Goal: Information Seeking & Learning: Check status

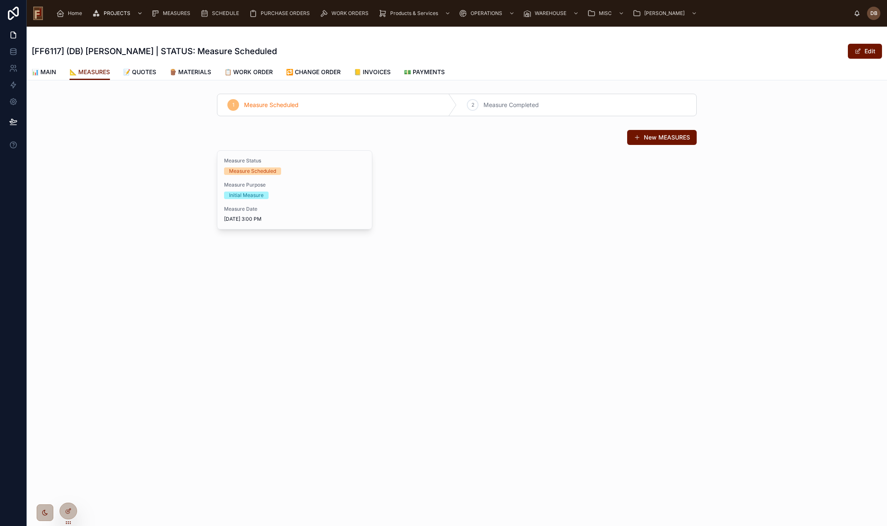
drag, startPoint x: 428, startPoint y: 203, endPoint x: 407, endPoint y: 163, distance: 45.5
click at [426, 198] on div "Measure Status Measure Scheduled Measure Purpose Initial Measure Measure Date […" at bounding box center [457, 189] width 480 height 79
click at [561, 279] on div "[FF6117] (DB) [PERSON_NAME] | STATUS: Measure Scheduled Edit 📐 MEASURES 📊 MAIN …" at bounding box center [457, 156] width 860 height 259
click at [48, 74] on span "📊 MAIN" at bounding box center [44, 72] width 25 height 8
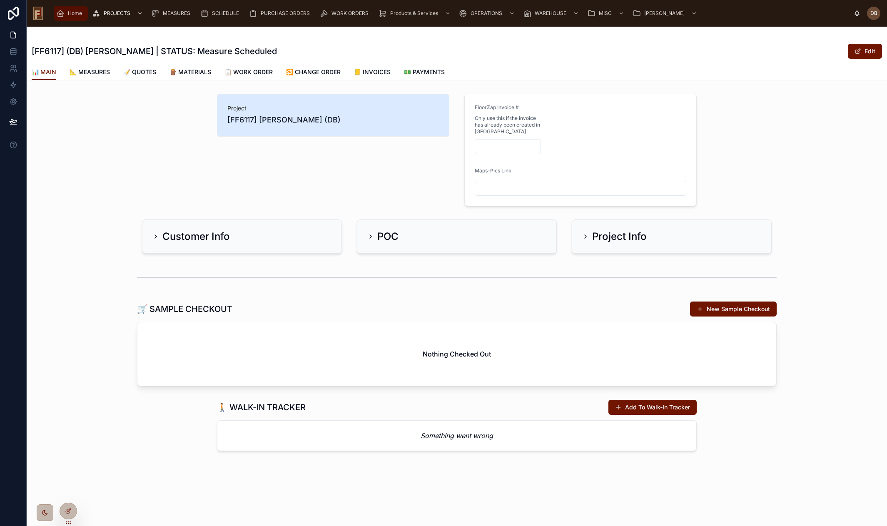
click at [73, 11] on span "Home" at bounding box center [75, 13] width 14 height 7
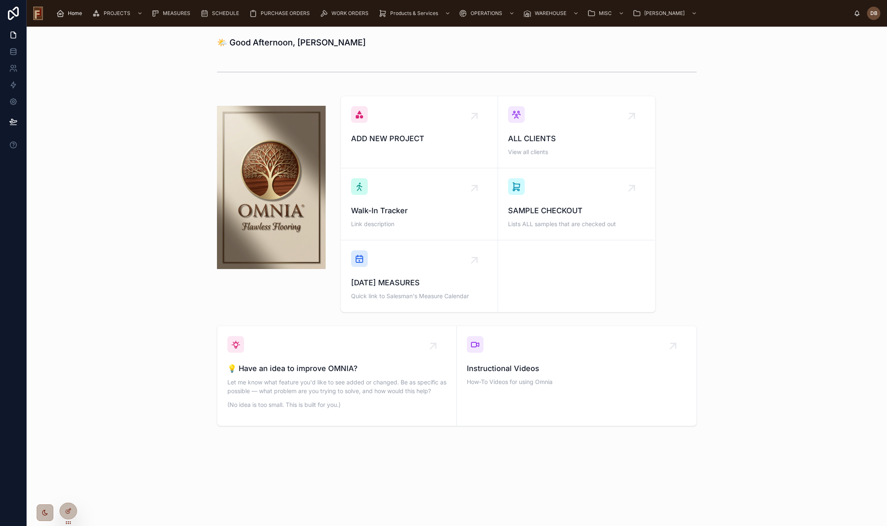
click at [72, 14] on span "Home" at bounding box center [75, 13] width 14 height 7
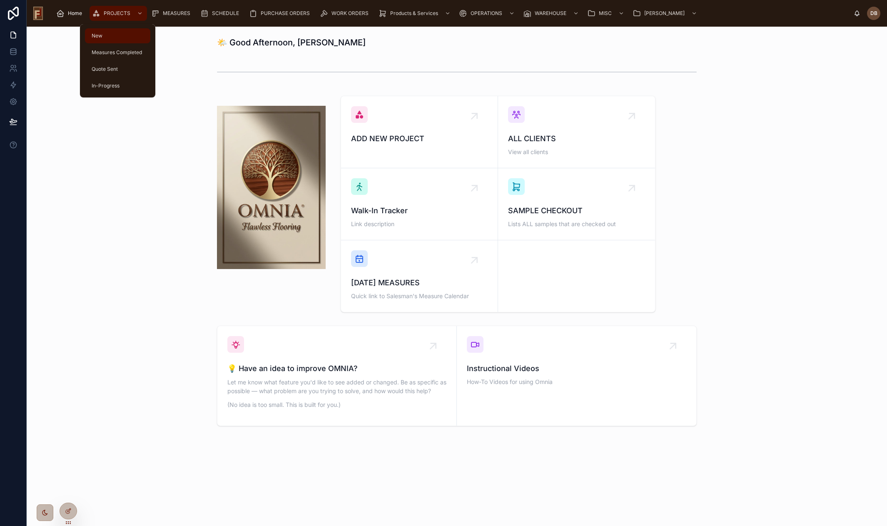
click at [108, 17] on div "PROJECTS" at bounding box center [118, 13] width 52 height 13
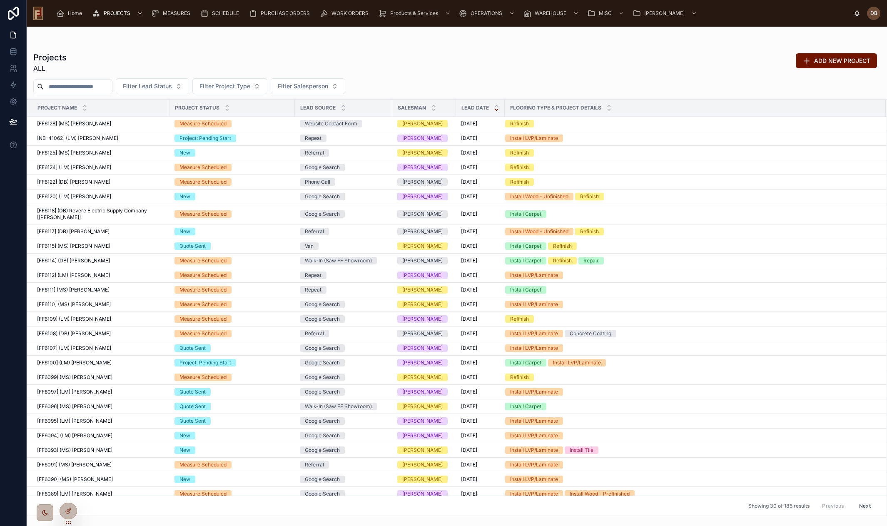
click at [68, 87] on input "text" at bounding box center [78, 87] width 68 height 12
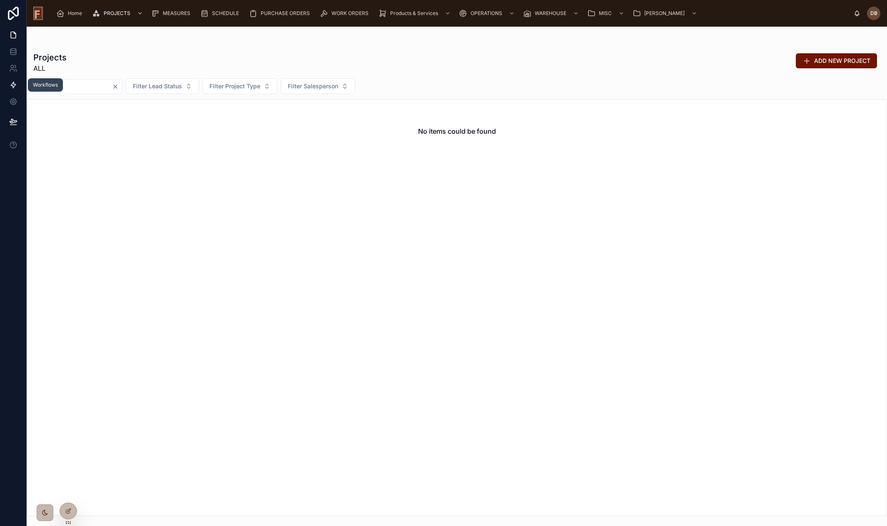
drag, startPoint x: 72, startPoint y: 89, endPoint x: 7, endPoint y: 85, distance: 65.1
click at [7, 85] on div "Workflows Home PROJECTS MEASURES SCHEDULE PURCHASE ORDERS WORK ORDERS Products …" at bounding box center [443, 263] width 887 height 526
drag, startPoint x: 89, startPoint y: 86, endPoint x: 75, endPoint y: 86, distance: 13.7
click at [89, 86] on input "****" at bounding box center [78, 87] width 68 height 12
type input "****"
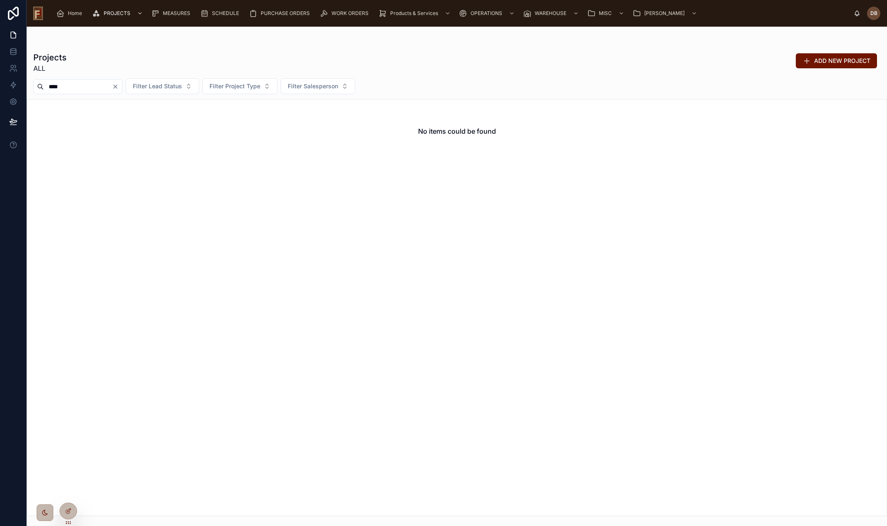
click at [117, 86] on icon "Clear" at bounding box center [115, 86] width 3 height 3
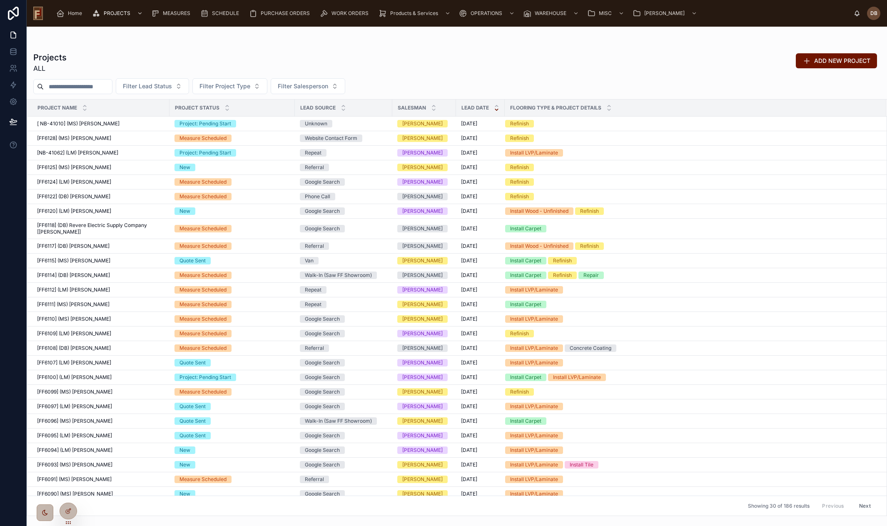
click at [89, 88] on input "text" at bounding box center [78, 87] width 68 height 12
click at [103, 62] on div "Projects ALL ADD NEW PROJECT" at bounding box center [456, 63] width 847 height 22
click at [69, 87] on input "text" at bounding box center [78, 87] width 68 height 12
paste input "****"
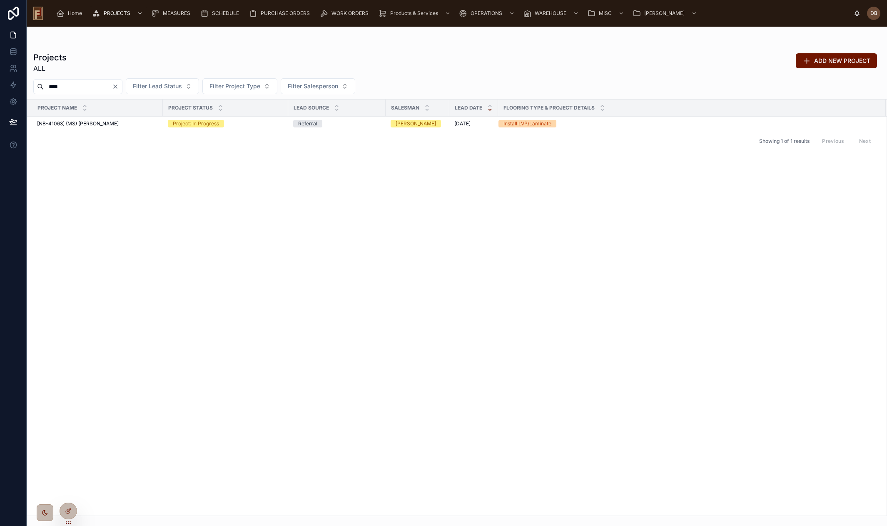
type input "****"
click at [96, 128] on td "[NB-41063] (MS) [PERSON_NAME] [NB-41063] (MS) [PERSON_NAME]" at bounding box center [95, 124] width 136 height 15
click at [100, 124] on span "[NB-41063] (MS) [PERSON_NAME]" at bounding box center [78, 123] width 82 height 7
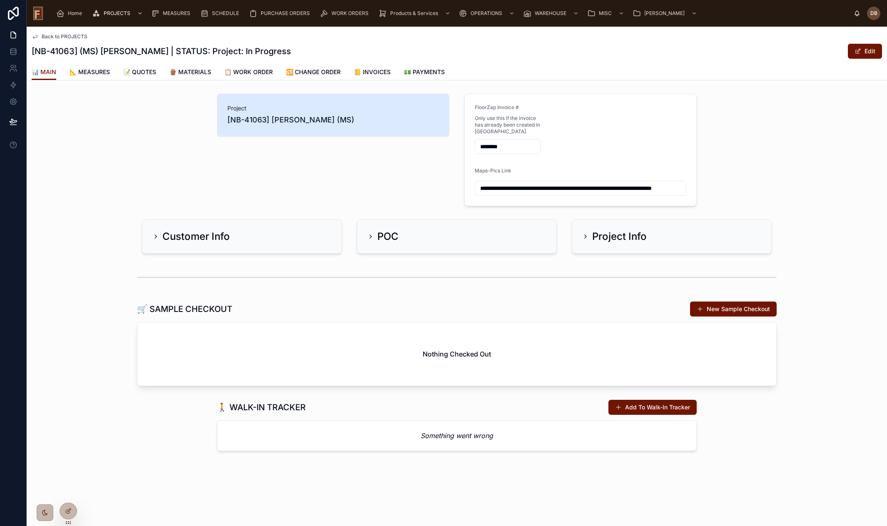
click at [575, 186] on input "**********" at bounding box center [580, 188] width 211 height 12
click at [400, 164] on div "Project [NB-41063] [PERSON_NAME] (MS)" at bounding box center [333, 149] width 242 height 119
click at [258, 75] on span "📋 WORK ORDER" at bounding box center [248, 72] width 48 height 8
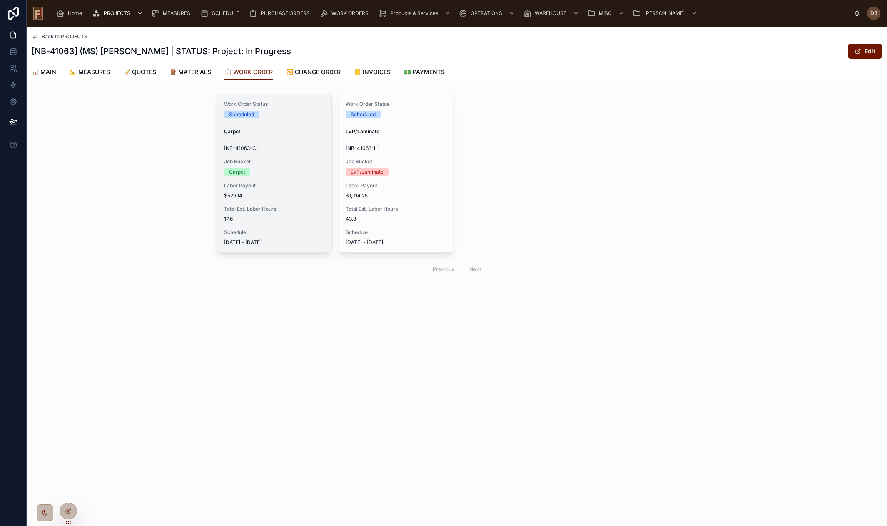
click at [310, 224] on div "Work Order Status Scheduled Carpet [NB-41063-C] Job Bucket Carpet Labor Payout …" at bounding box center [274, 173] width 114 height 158
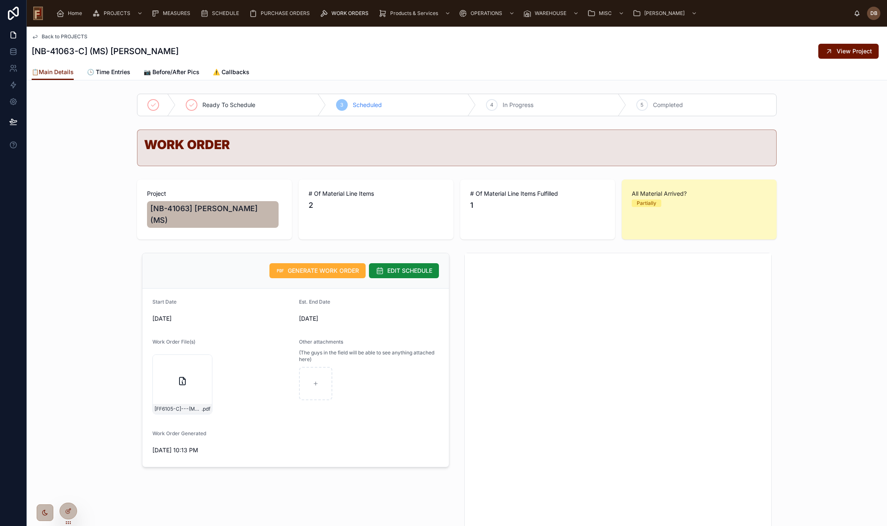
click at [103, 148] on div "WORK ORDER" at bounding box center [457, 147] width 860 height 43
click at [223, 13] on span "SCHEDULE" at bounding box center [225, 13] width 27 height 7
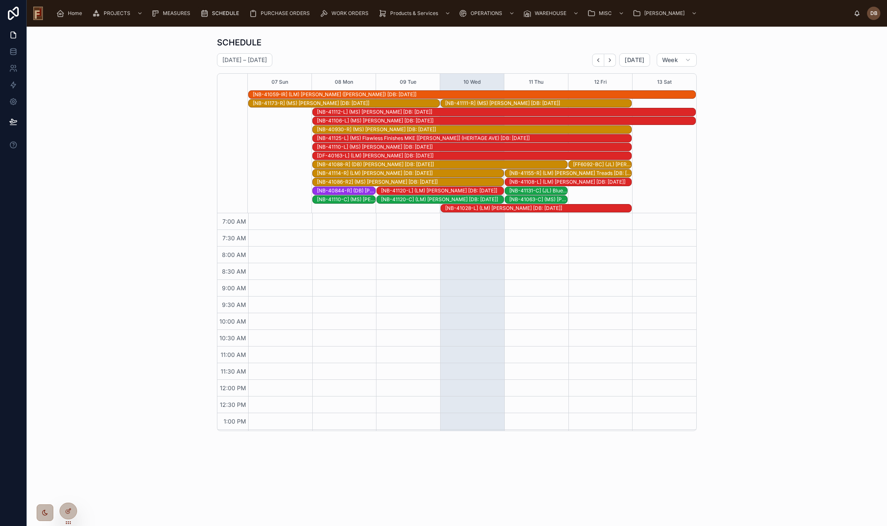
click at [550, 190] on div "[NB-41131-C] (JL) Blue Peak Tents [[PERSON_NAME]] ([PERSON_NAME]) 4400sq [DB: […" at bounding box center [538, 190] width 58 height 7
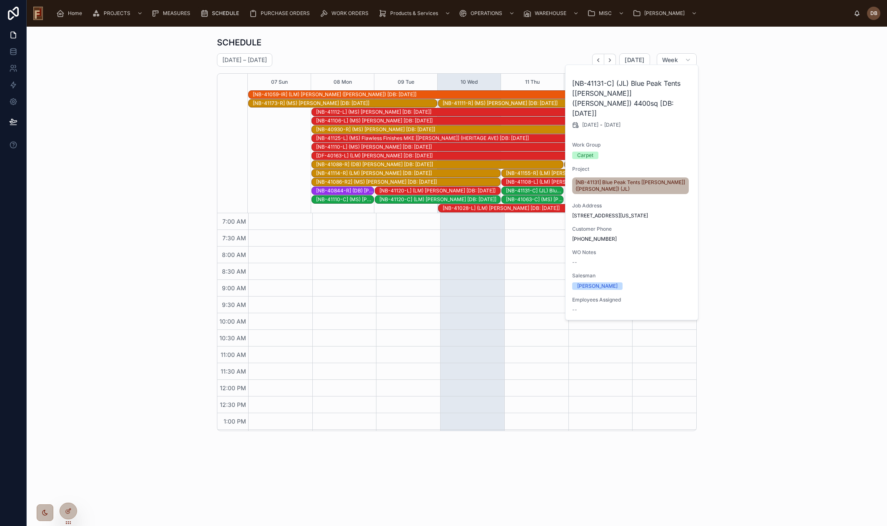
click at [732, 83] on div "SCHEDULE [DATE] – [DATE] [DATE] Week 07 Sun 08 Mon 09 Tue 10 Wed 11 Thu 12 Fri …" at bounding box center [456, 233] width 847 height 401
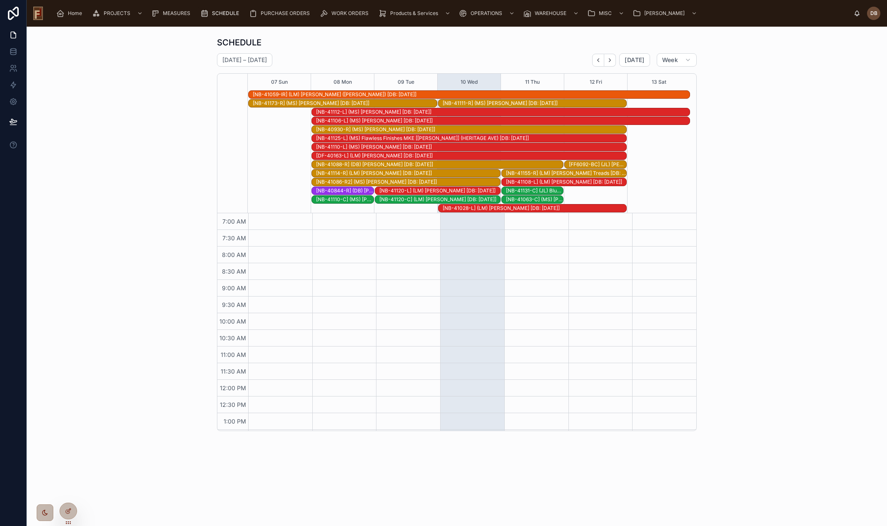
click at [527, 199] on div "[NB-41063-C] (MS) [PERSON_NAME] 2 BRs [DB: [DATE]]" at bounding box center [534, 199] width 57 height 7
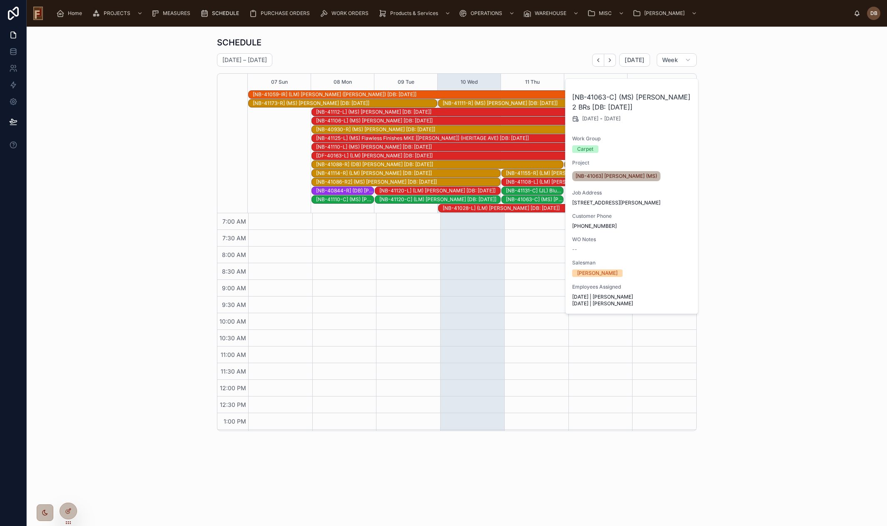
drag, startPoint x: 734, startPoint y: 139, endPoint x: 674, endPoint y: 192, distance: 79.6
click at [735, 139] on div "SCHEDULE [DATE] – [DATE] [DATE] Week 07 Sun 08 Mon 09 Tue 10 Wed 11 Thu 12 Fri …" at bounding box center [456, 233] width 847 height 401
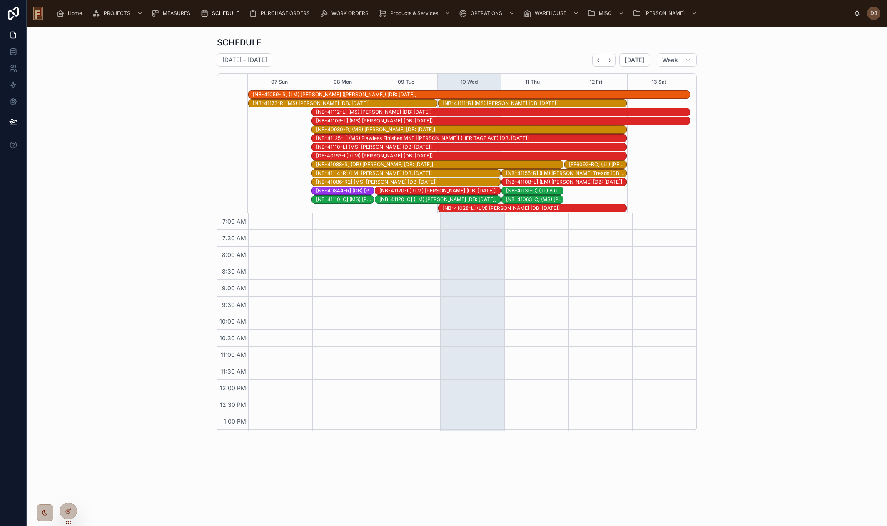
click at [531, 191] on div "[NB-41131-C] (JL) Blue Peak Tents [[PERSON_NAME]] ([PERSON_NAME]) 4400sq [DB: […" at bounding box center [534, 190] width 57 height 7
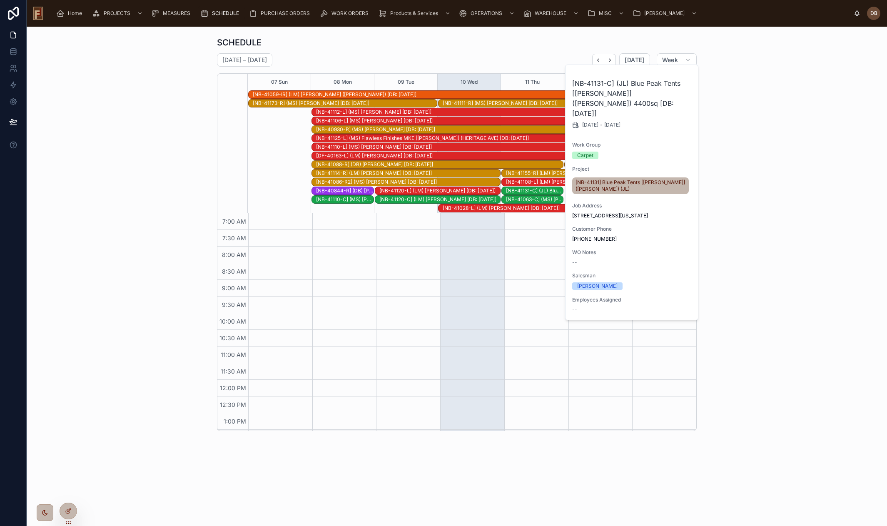
click at [795, 150] on div "SCHEDULE [DATE] – [DATE] [DATE] Week 07 Sun 08 Mon 09 Tue 10 Wed 11 Thu 12 Fri …" at bounding box center [456, 233] width 847 height 401
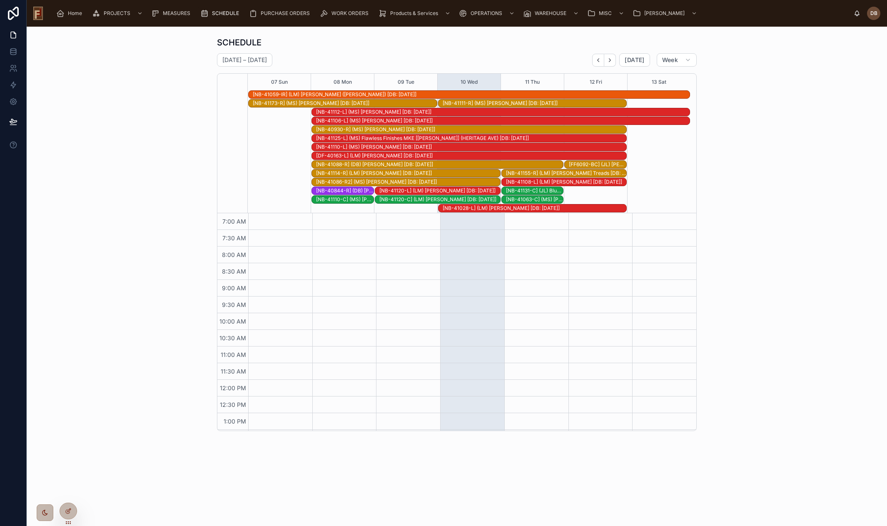
click at [527, 198] on div "[NB-41063-C] (MS) [PERSON_NAME] 2 BRs [DB: [DATE]]" at bounding box center [534, 199] width 57 height 7
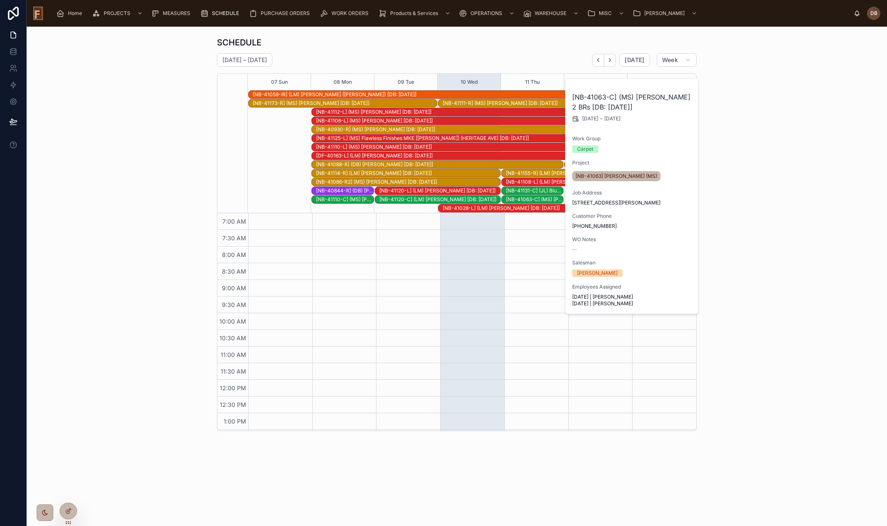
click at [533, 191] on div "[NB-41131-C] (JL) Blue Peak Tents [[PERSON_NAME]] ([PERSON_NAME]) 4400sq [DB: […" at bounding box center [534, 190] width 57 height 7
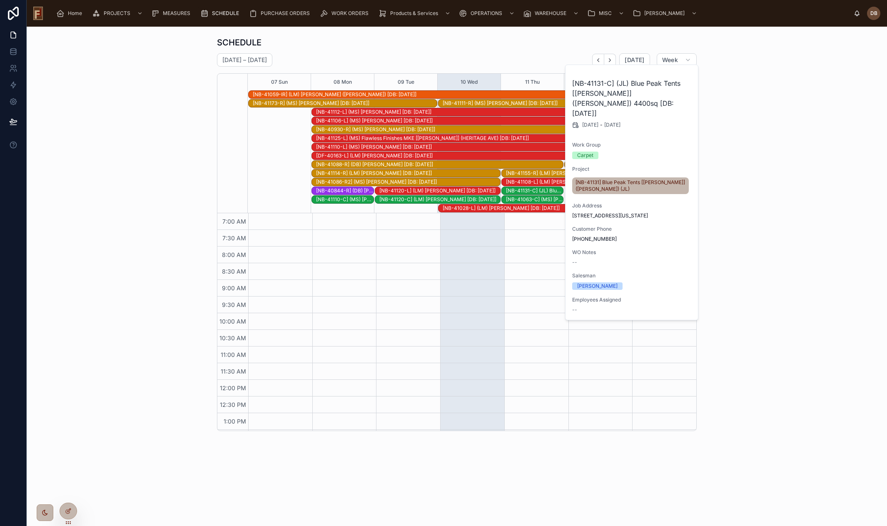
click at [811, 177] on div "SCHEDULE [DATE] – [DATE] [DATE] Week 07 Sun 08 Mon 09 Tue 10 Wed 11 Thu 12 Fri …" at bounding box center [456, 233] width 847 height 401
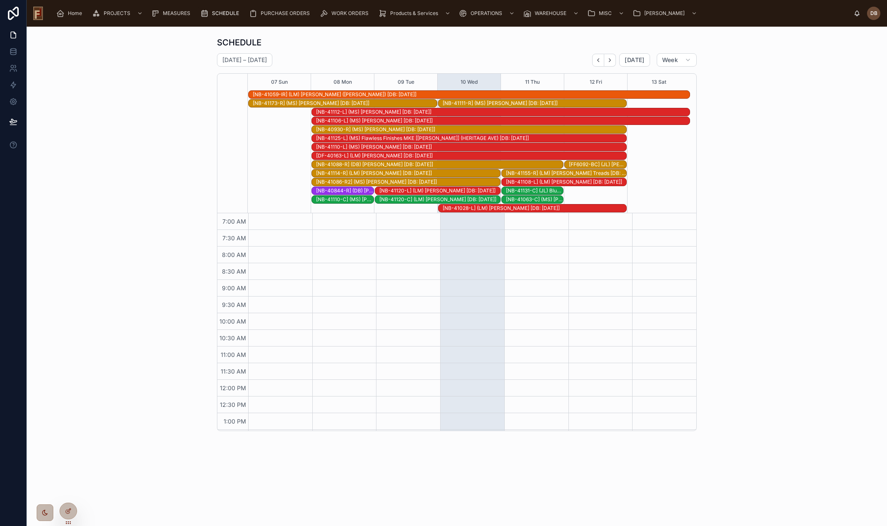
click at [528, 190] on div "[NB-41131-C] (JL) Blue Peak Tents [[PERSON_NAME]] ([PERSON_NAME]) 4400sq [DB: […" at bounding box center [534, 190] width 57 height 7
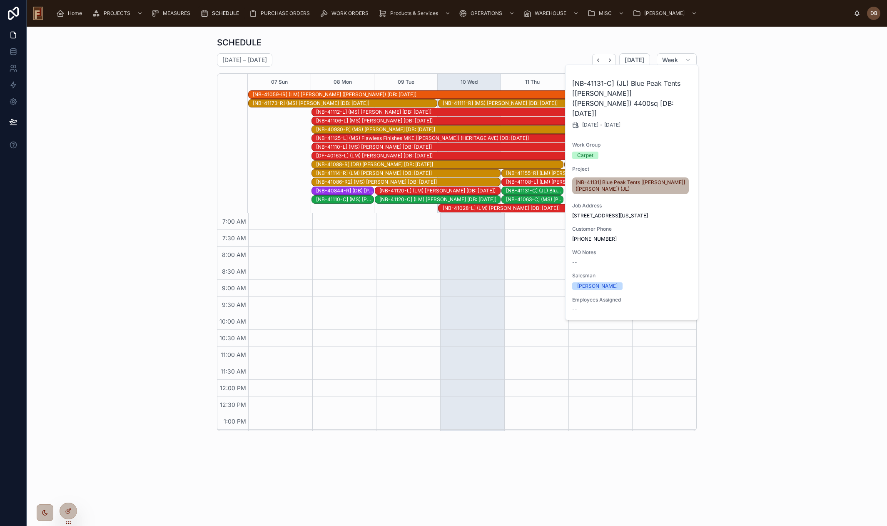
click at [813, 157] on div "SCHEDULE [DATE] – [DATE] [DATE] Week 07 Sun 08 Mon 09 Tue 10 Wed 11 Thu 12 Fri …" at bounding box center [456, 233] width 847 height 401
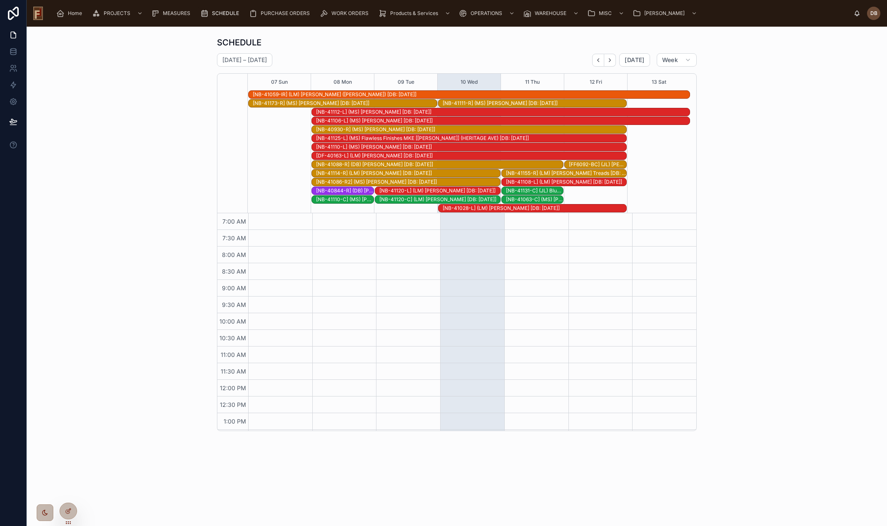
click at [541, 201] on div "[NB-41063-C] (MS) [PERSON_NAME] 2 BRs [DB: [DATE]]" at bounding box center [534, 199] width 57 height 7
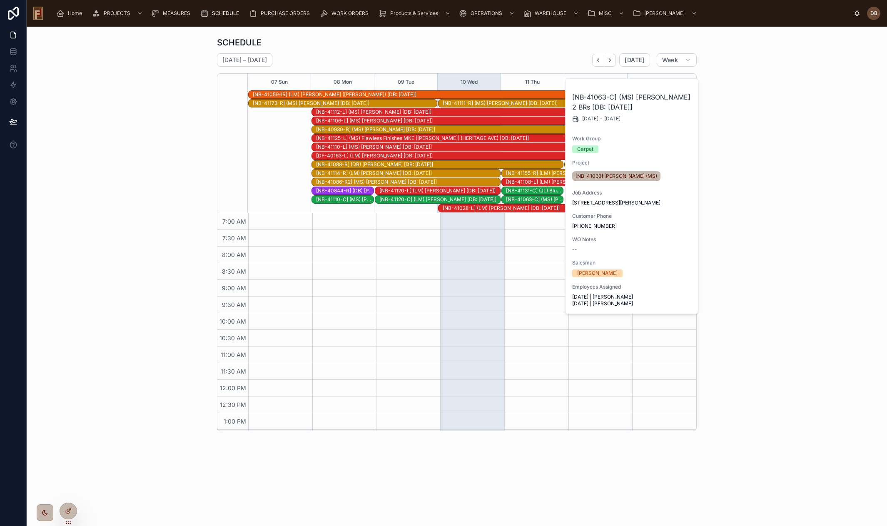
click at [171, 144] on div "SCHEDULE [DATE] – [DATE] [DATE] Week 07 Sun 08 Mon 09 Tue 10 Wed 11 Thu 12 Fri …" at bounding box center [456, 233] width 847 height 401
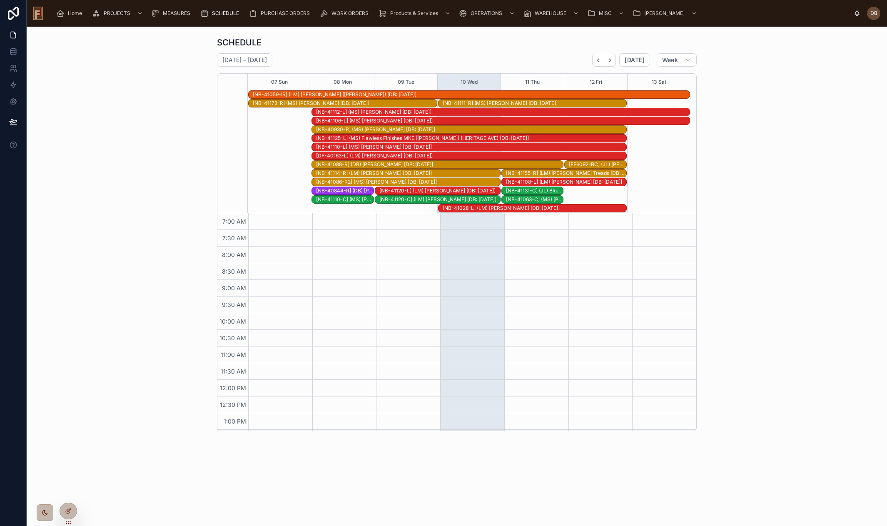
click at [549, 190] on div "[NB-41131-C] (JL) Blue Peak Tents [[PERSON_NAME]] ([PERSON_NAME]) 4400sq [DB: […" at bounding box center [534, 190] width 57 height 7
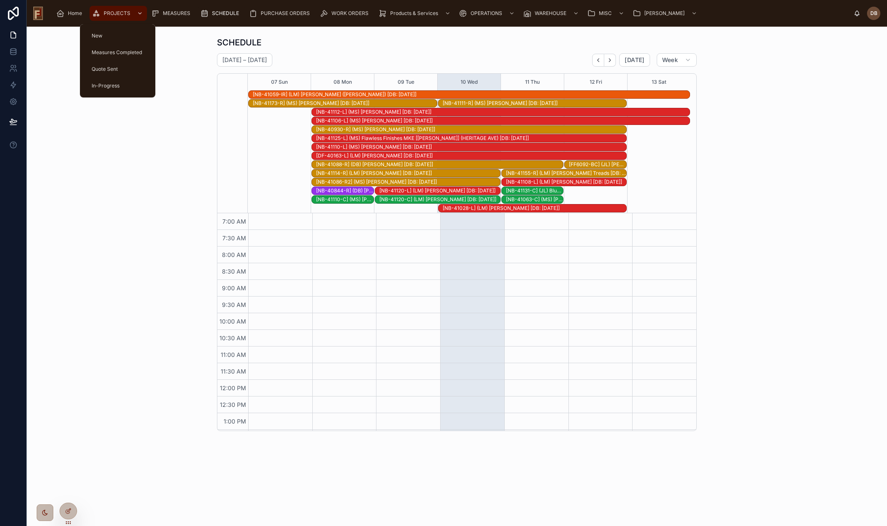
click at [106, 13] on span "PROJECTS" at bounding box center [117, 13] width 27 height 7
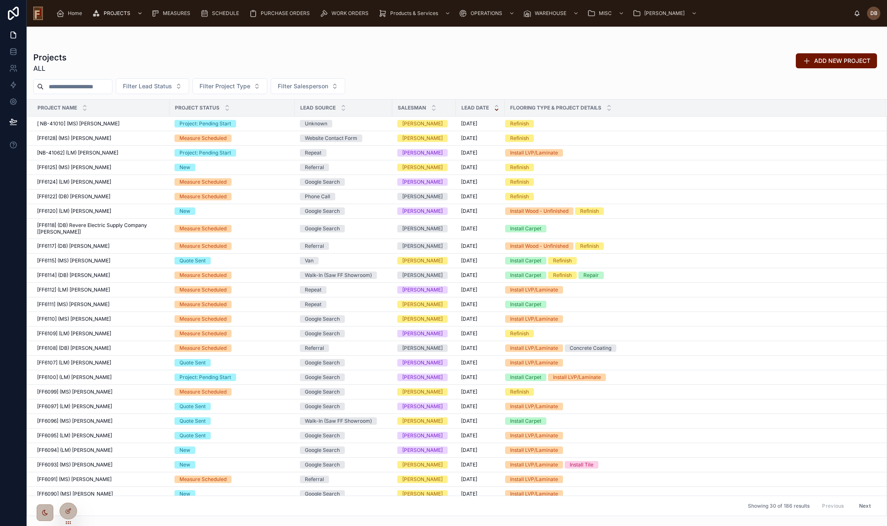
click at [84, 87] on input "text" at bounding box center [78, 87] width 68 height 12
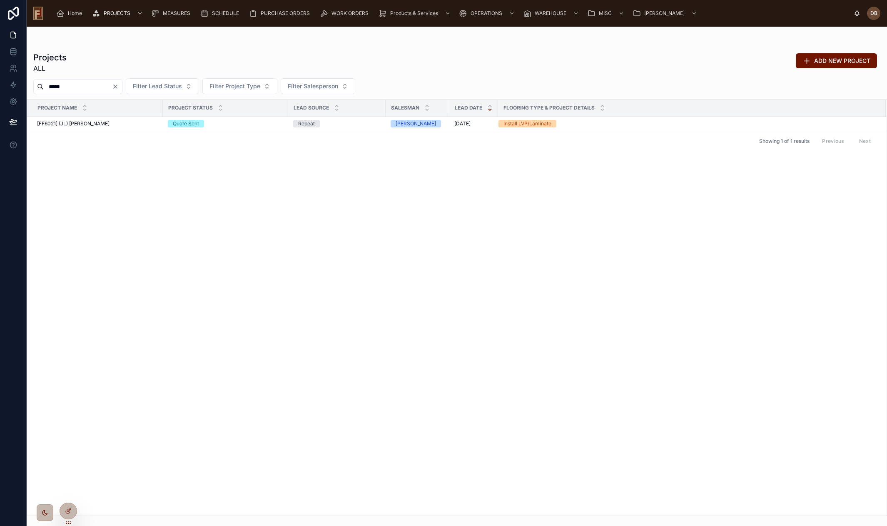
type input "*****"
click at [457, 268] on div "Project Name Project Status Lead Source Salesman Lead Date Flooring Type & Proj…" at bounding box center [456, 308] width 859 height 416
click at [450, 53] on div "Projects ALL ADD NEW PROJECT" at bounding box center [456, 63] width 847 height 22
click at [425, 199] on div "Project Name Project Status Lead Source Salesman Lead Date Flooring Type & Proj…" at bounding box center [456, 308] width 859 height 416
click at [438, 42] on div at bounding box center [456, 43] width 847 height 7
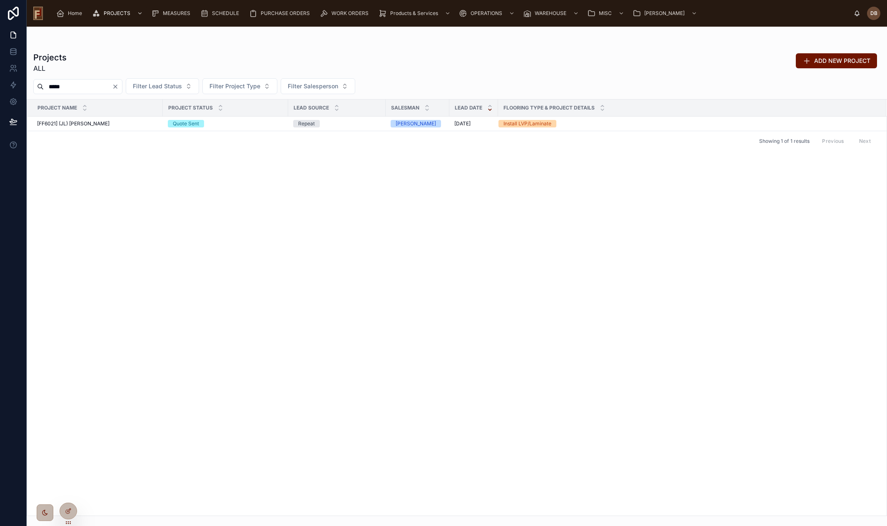
click at [324, 46] on div at bounding box center [456, 43] width 847 height 7
click at [377, 242] on div "Project Name Project Status Lead Source Salesman Lead Date Flooring Type & Proj…" at bounding box center [456, 308] width 859 height 416
click at [406, 61] on div "Projects ALL ADD NEW PROJECT" at bounding box center [456, 63] width 847 height 22
click at [230, 12] on span "SCHEDULE" at bounding box center [225, 13] width 27 height 7
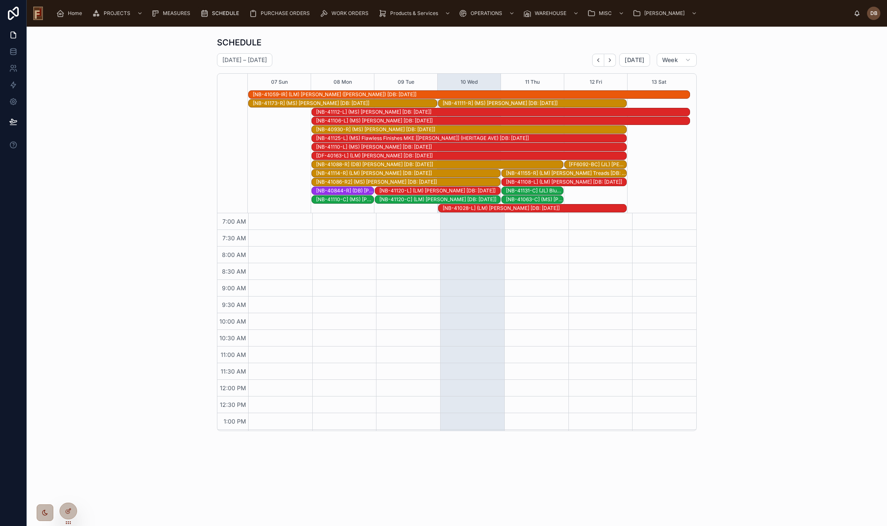
scroll to position [116, 0]
click at [642, 58] on span "[DATE]" at bounding box center [635, 59] width 20 height 7
click at [609, 61] on icon "Next" at bounding box center [610, 60] width 6 height 6
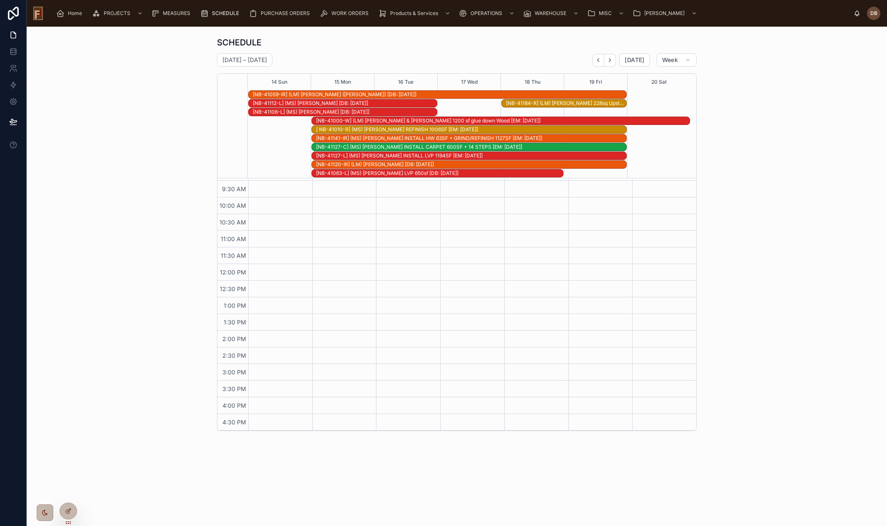
scroll to position [81, 0]
click at [597, 61] on icon "Back" at bounding box center [598, 60] width 6 height 6
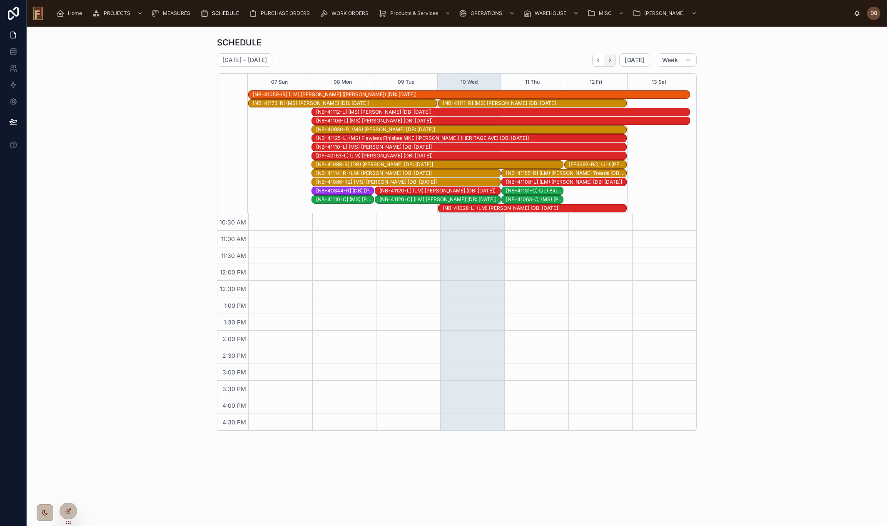
click at [611, 59] on icon "Next" at bounding box center [610, 60] width 6 height 6
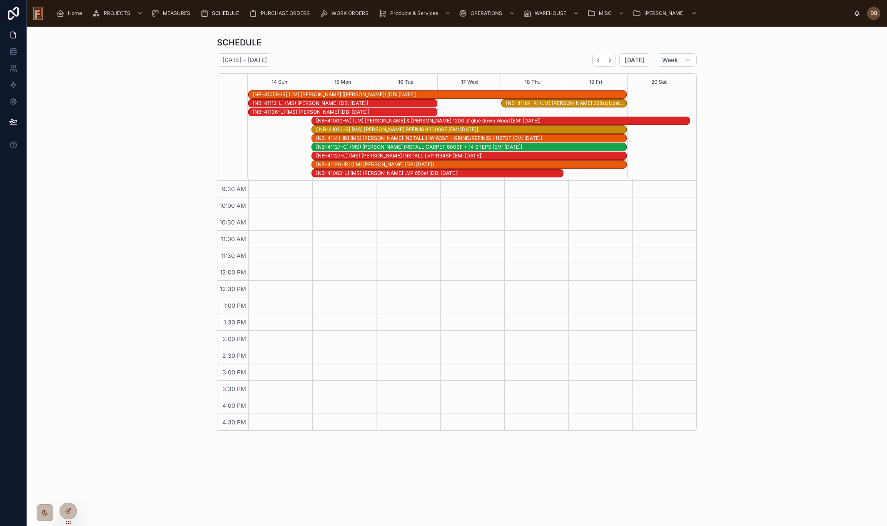
scroll to position [81, 0]
click at [169, 17] on div "MEASURES" at bounding box center [172, 13] width 42 height 13
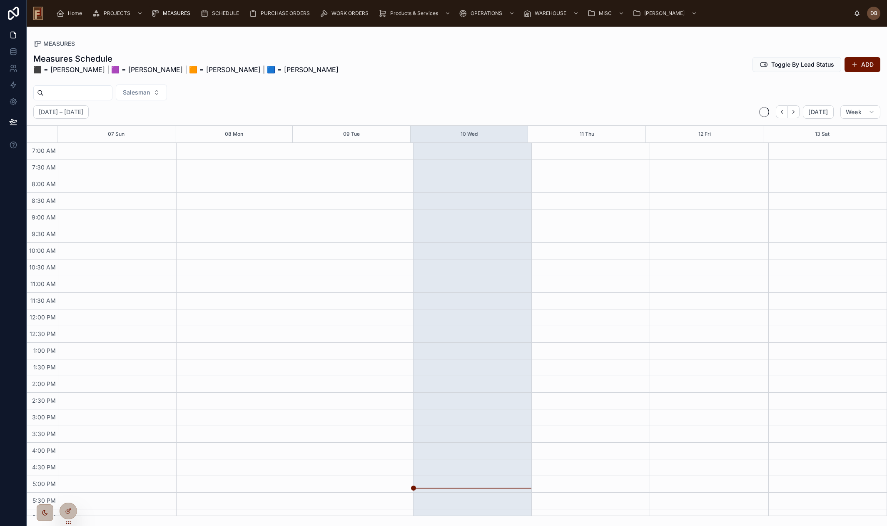
scroll to position [27, 0]
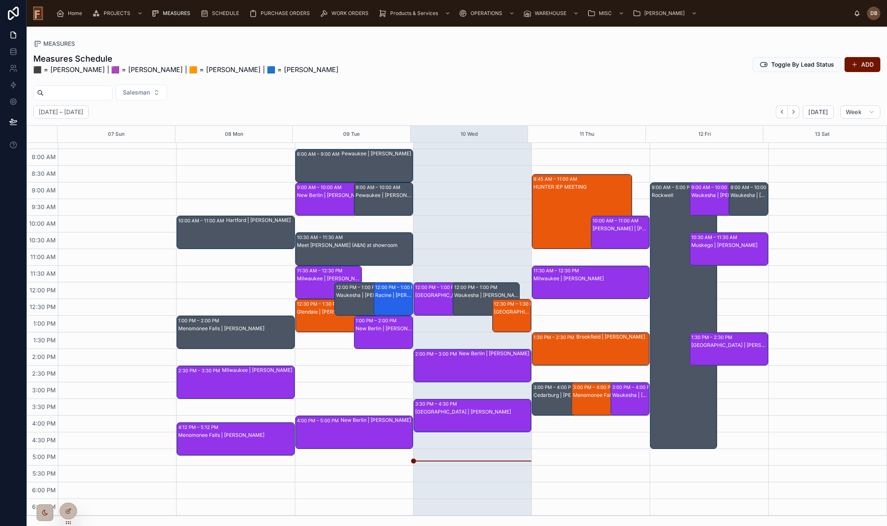
click at [554, 68] on div "Measures Schedule ⬛ = [PERSON_NAME] | 🟪 = [PERSON_NAME] | 🟧 = [PERSON_NAME] | 🟦…" at bounding box center [456, 66] width 847 height 27
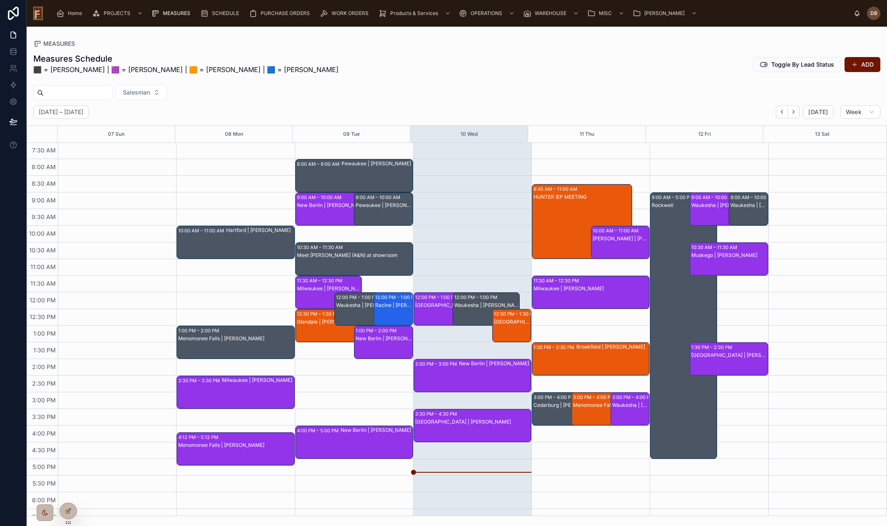
scroll to position [0, 0]
